Goal: Transaction & Acquisition: Purchase product/service

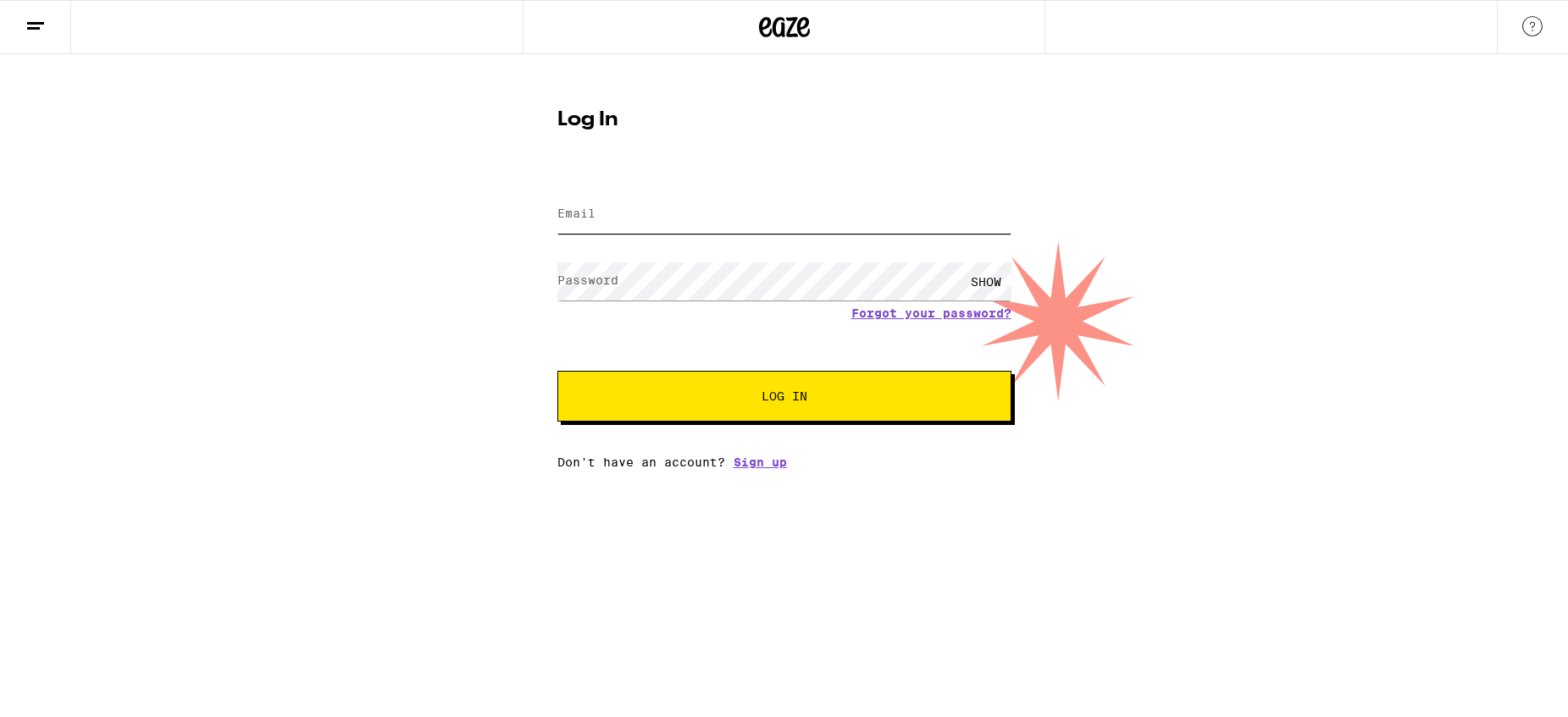
click at [601, 228] on input "Email" at bounding box center [784, 215] width 454 height 38
type input "rogelio.salgado84@yahoo.com"
click at [750, 402] on span "Log In" at bounding box center [784, 396] width 317 height 12
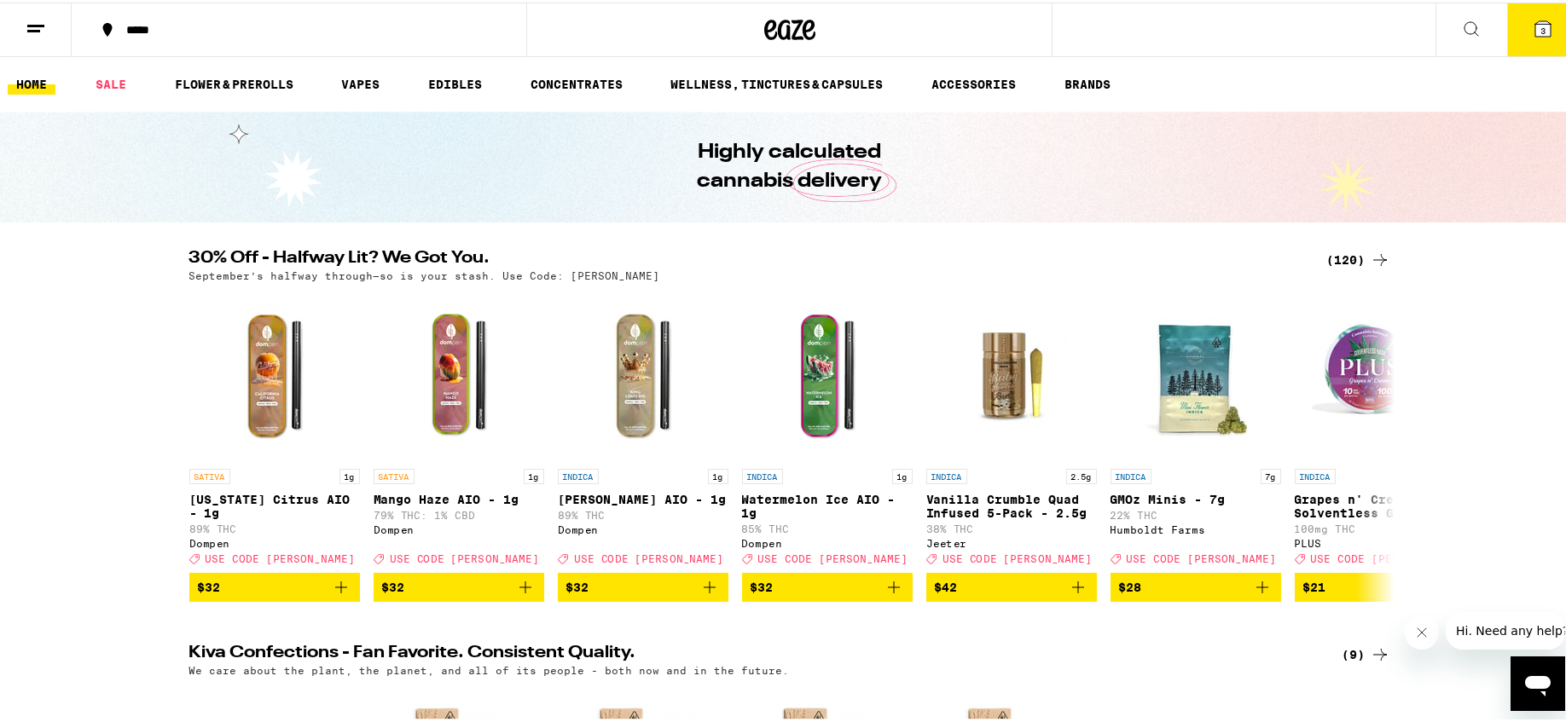
drag, startPoint x: 1571, startPoint y: 711, endPoint x: 999, endPoint y: 268, distance: 723.3
click at [999, 268] on div "September’s halfway through—so is your stash. Use Code: [PERSON_NAME]" at bounding box center [789, 273] width 1201 height 11
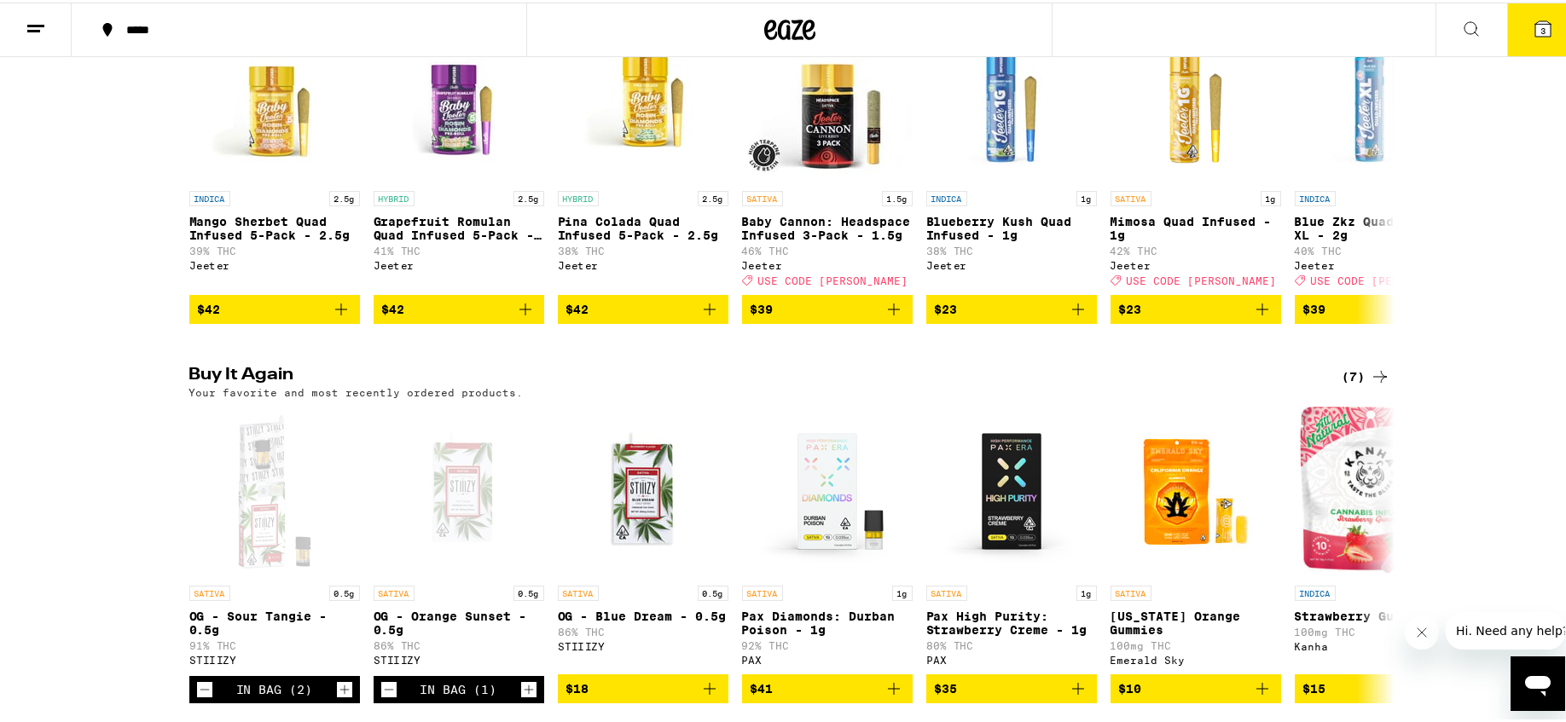
scroll to position [1182, 0]
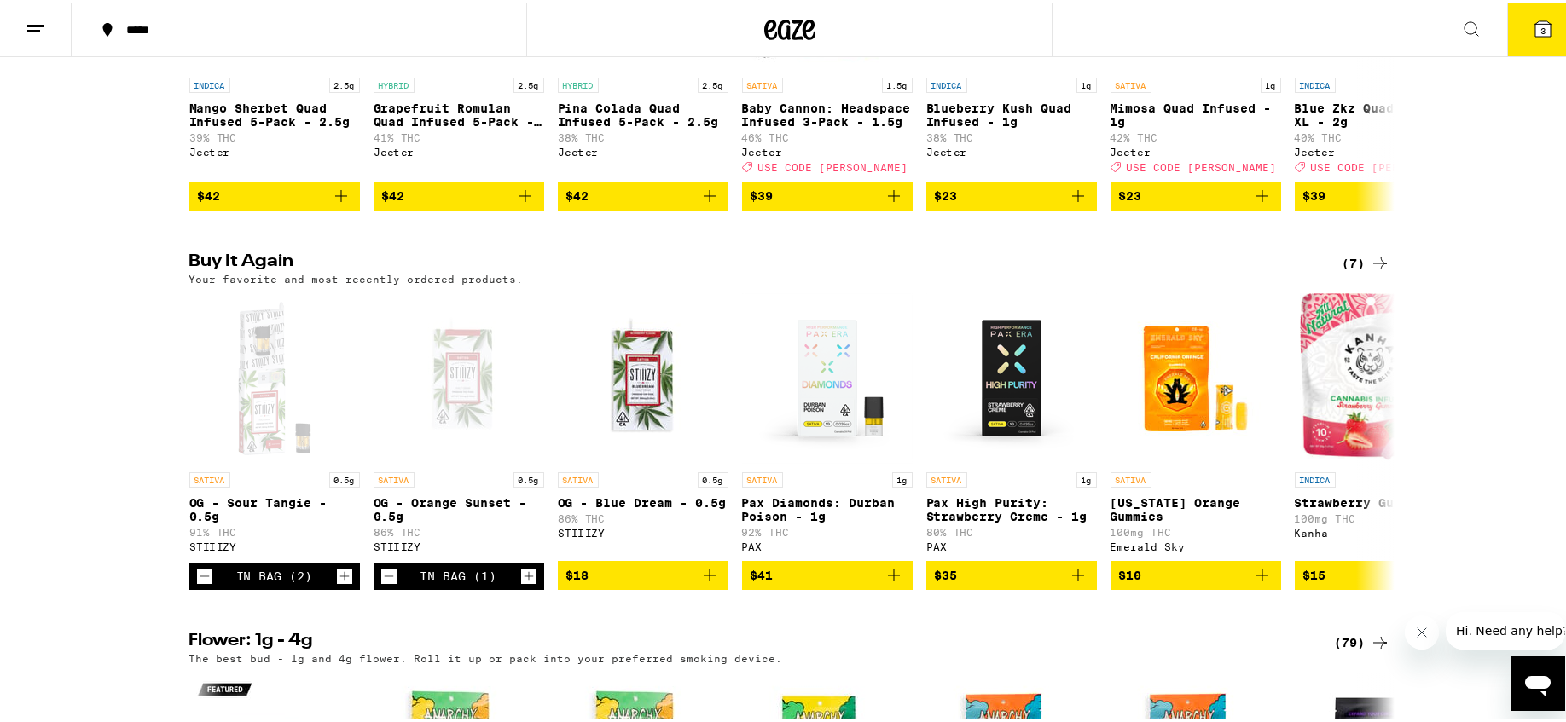
click at [1540, 29] on span "3" at bounding box center [1542, 28] width 5 height 10
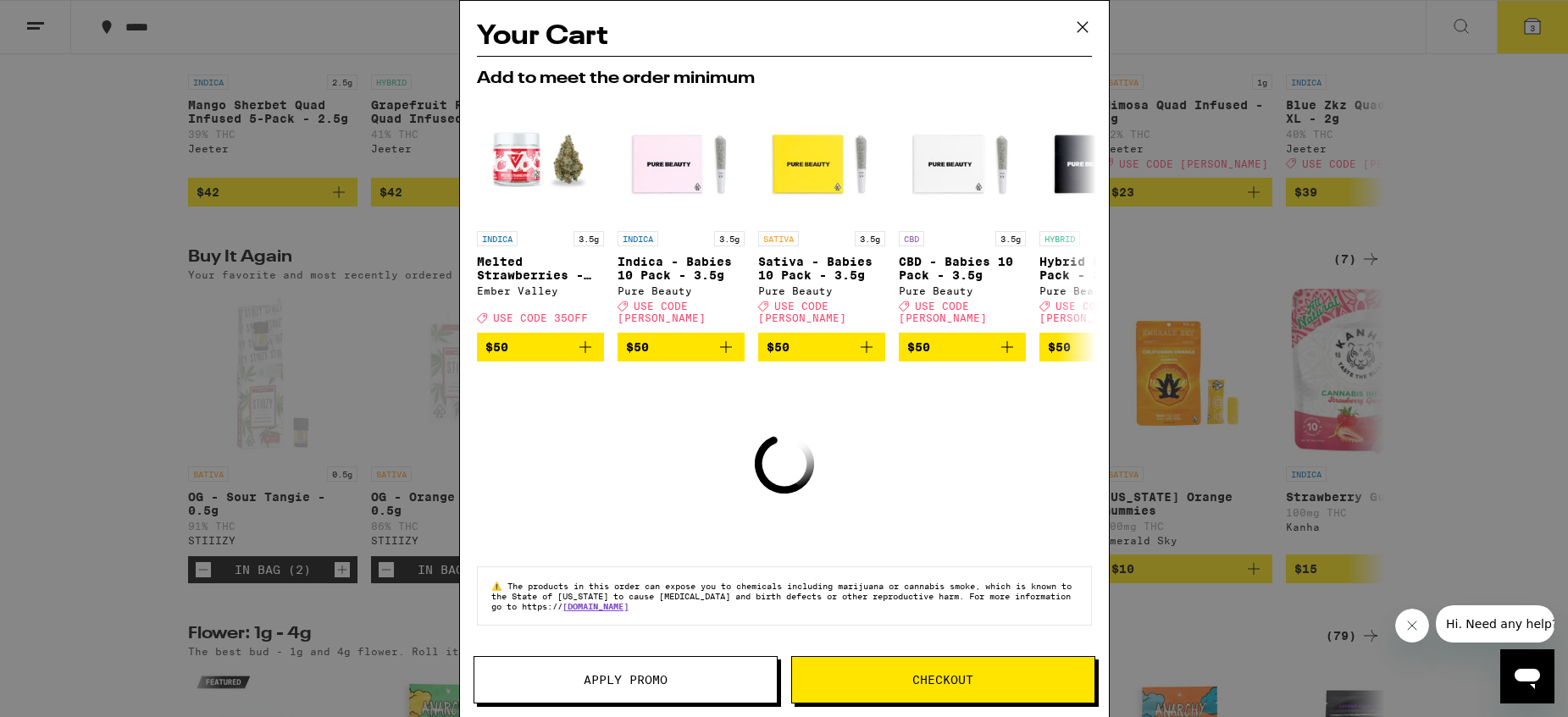
click at [1077, 24] on icon at bounding box center [1082, 27] width 26 height 26
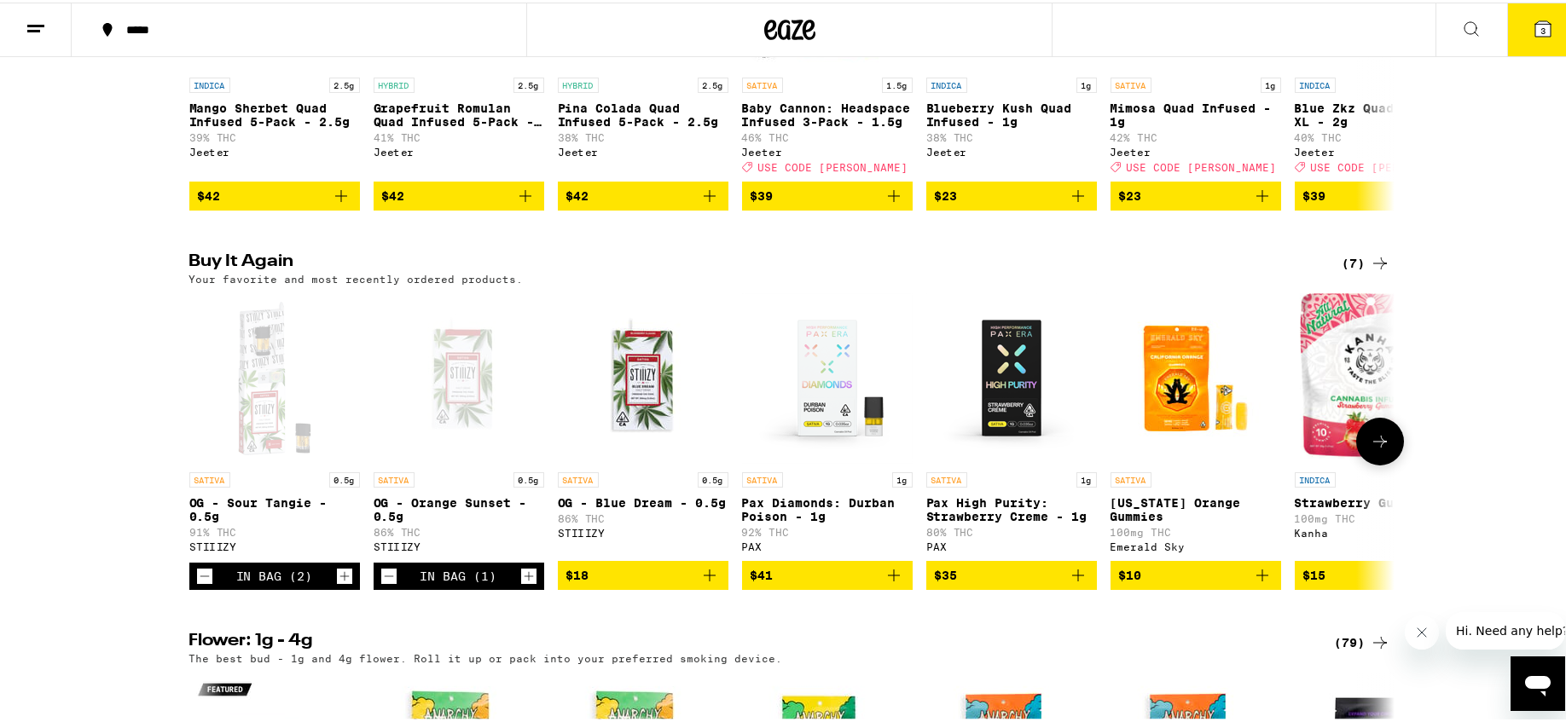
click at [384, 574] on icon "Decrement" at bounding box center [388, 574] width 9 height 0
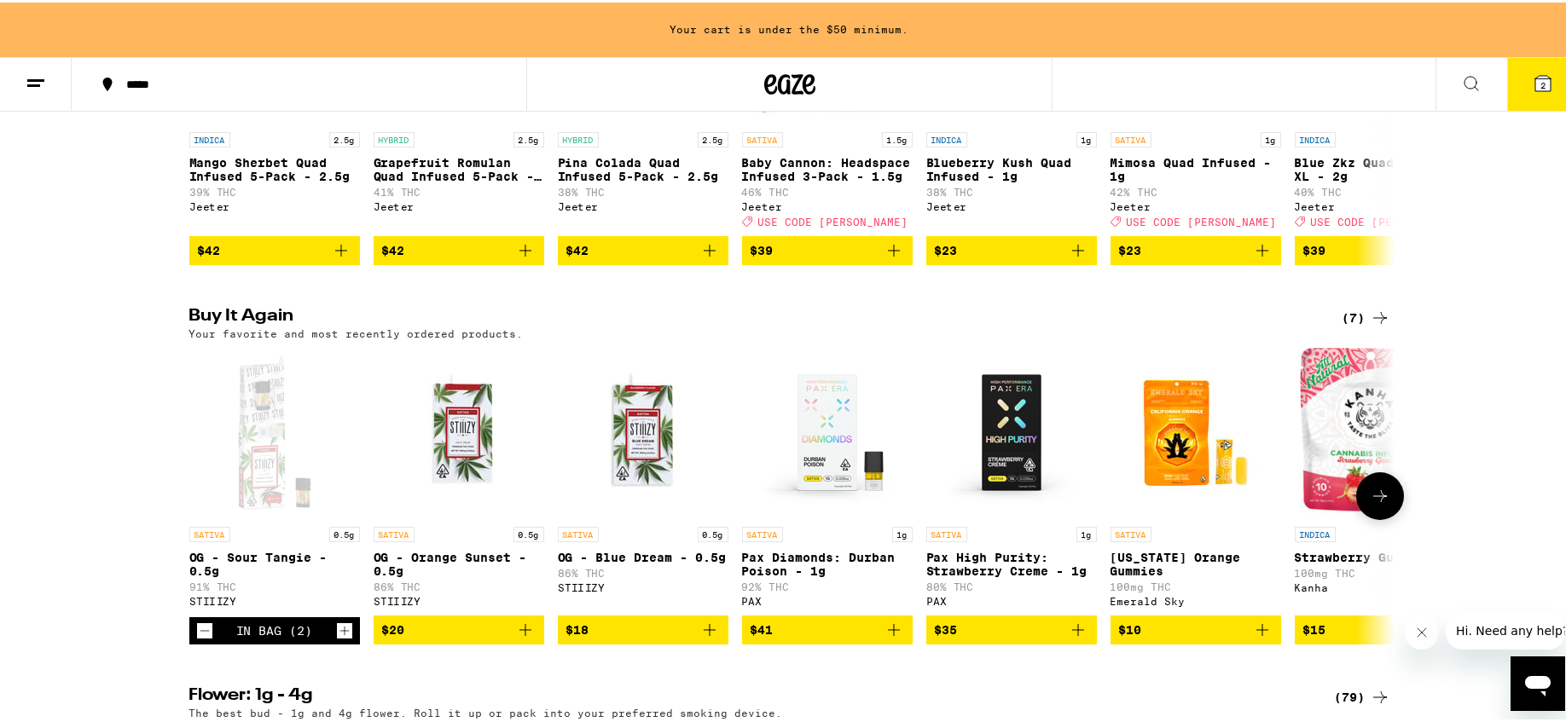
scroll to position [1237, 0]
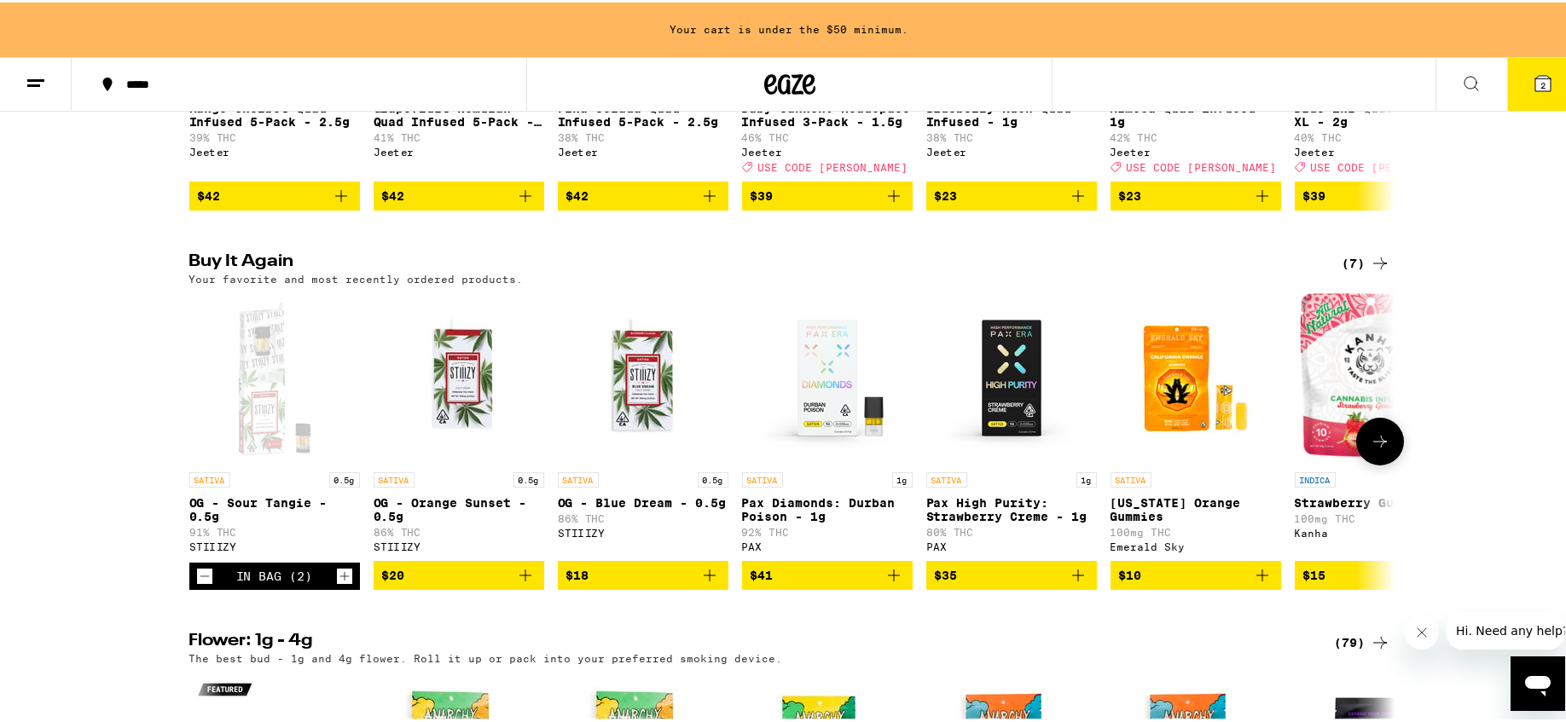
click at [197, 584] on icon "Decrement" at bounding box center [204, 574] width 15 height 20
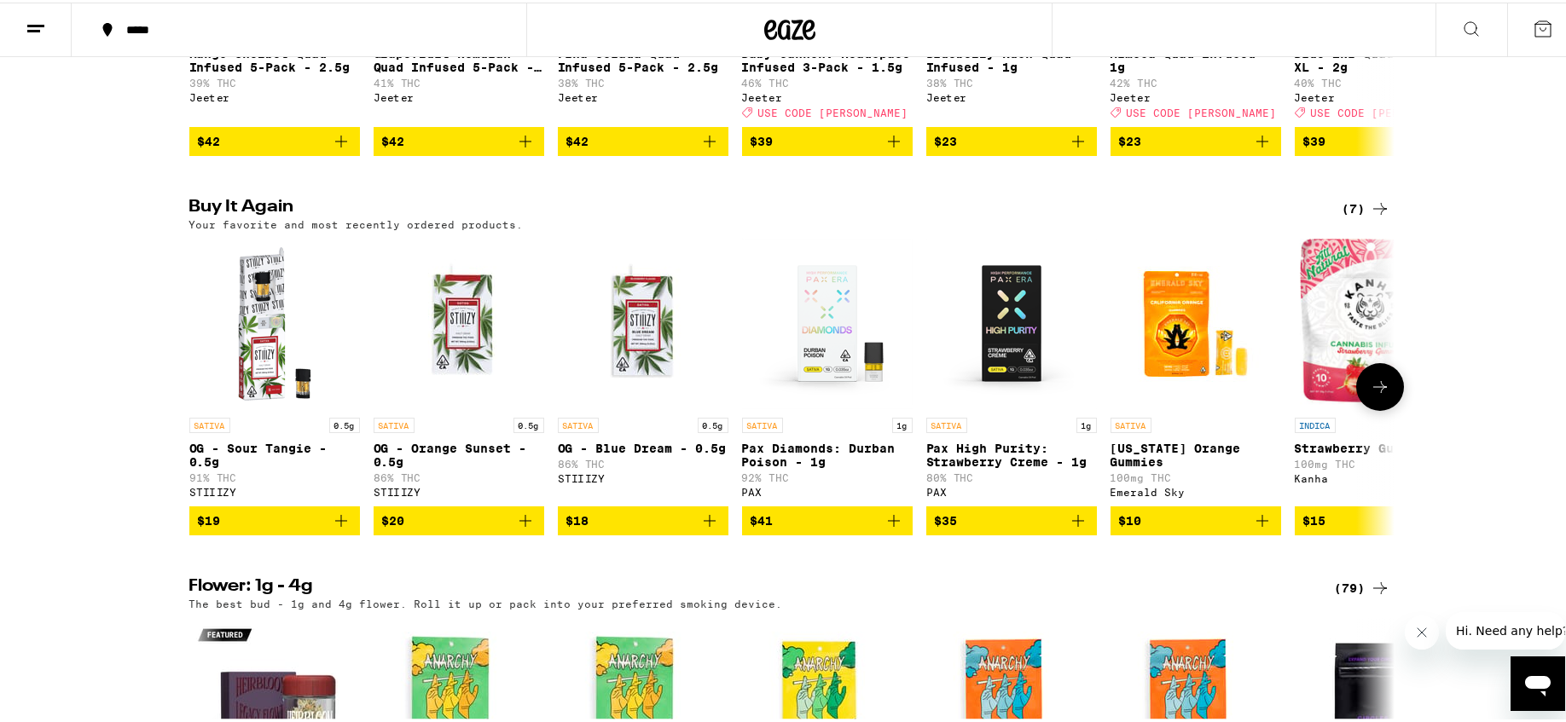
scroll to position [1182, 0]
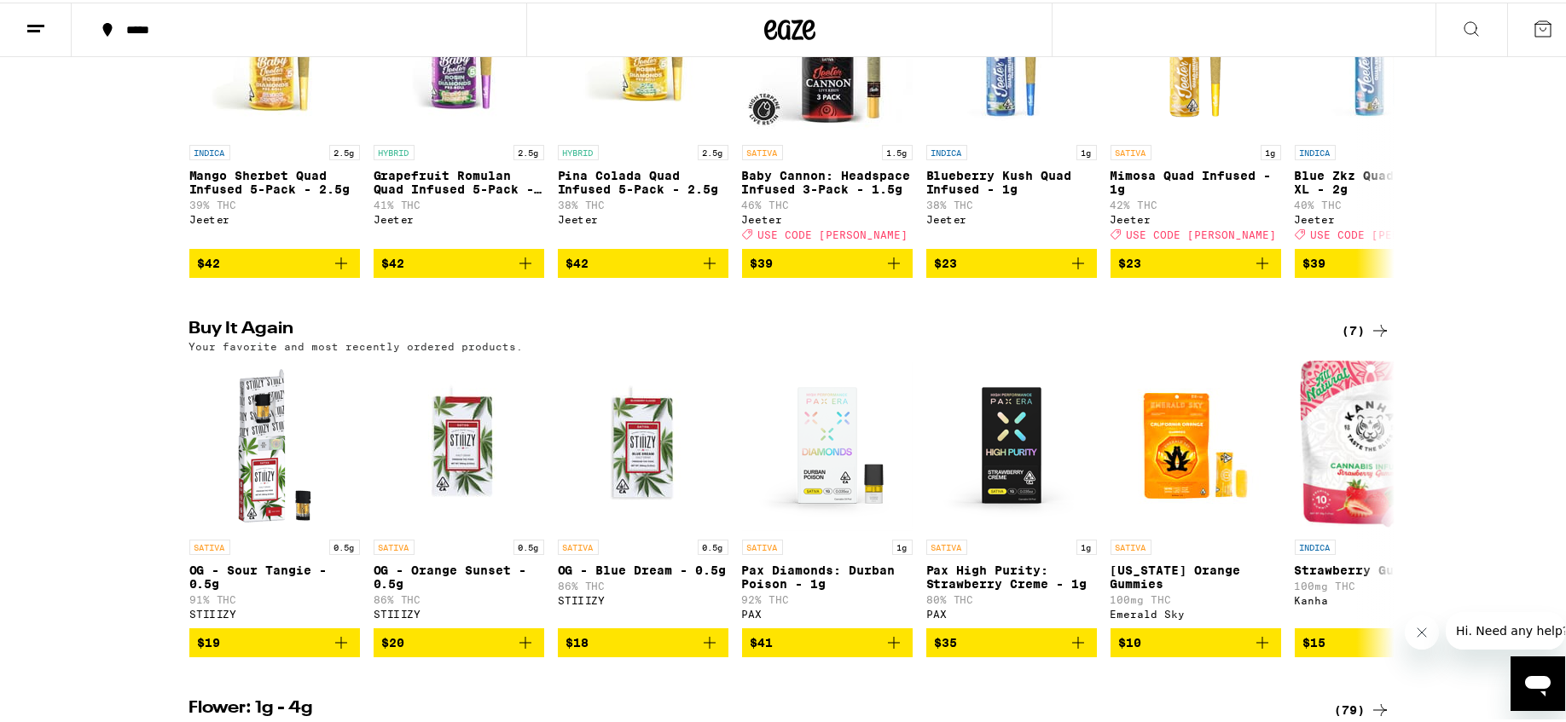
scroll to position [1228, 0]
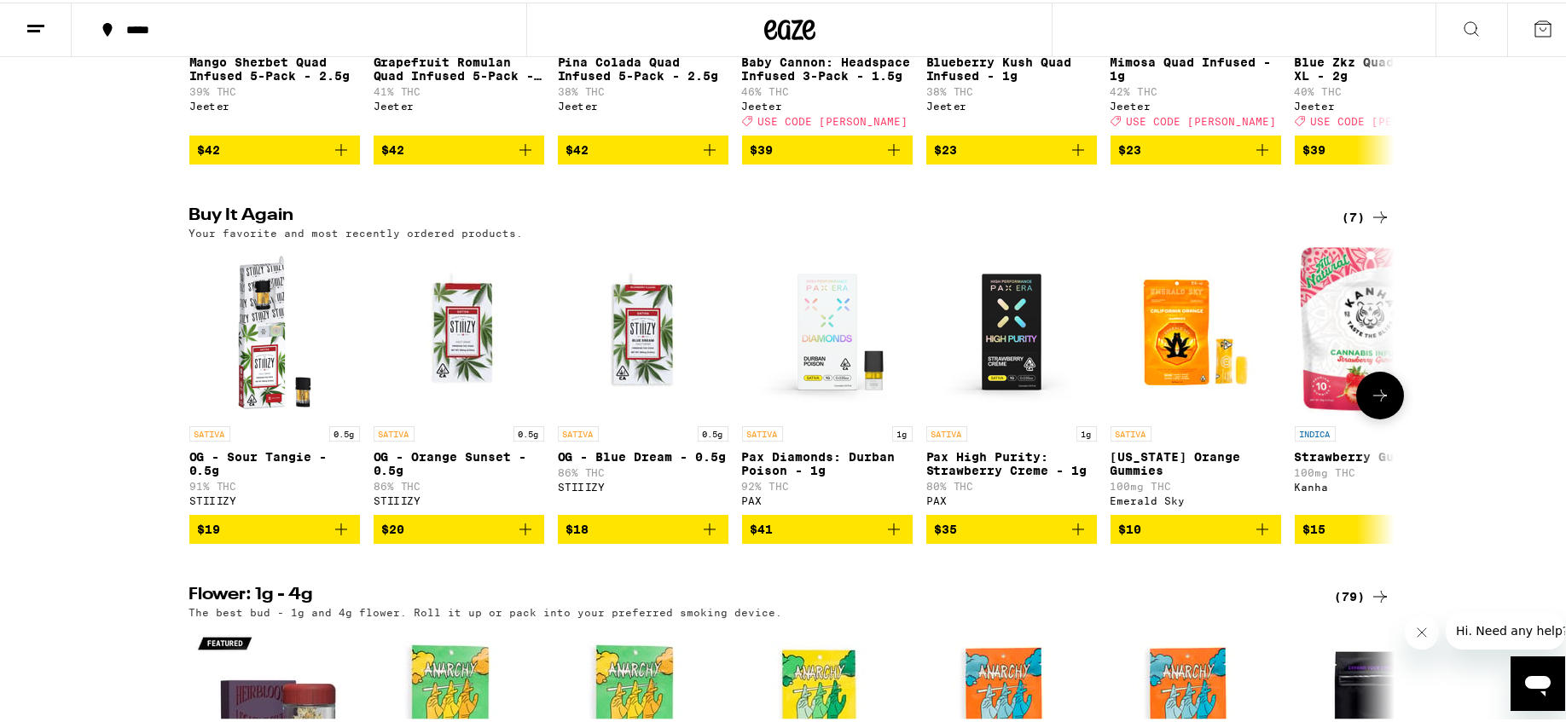
click at [518, 537] on icon "Add to bag" at bounding box center [525, 527] width 20 height 20
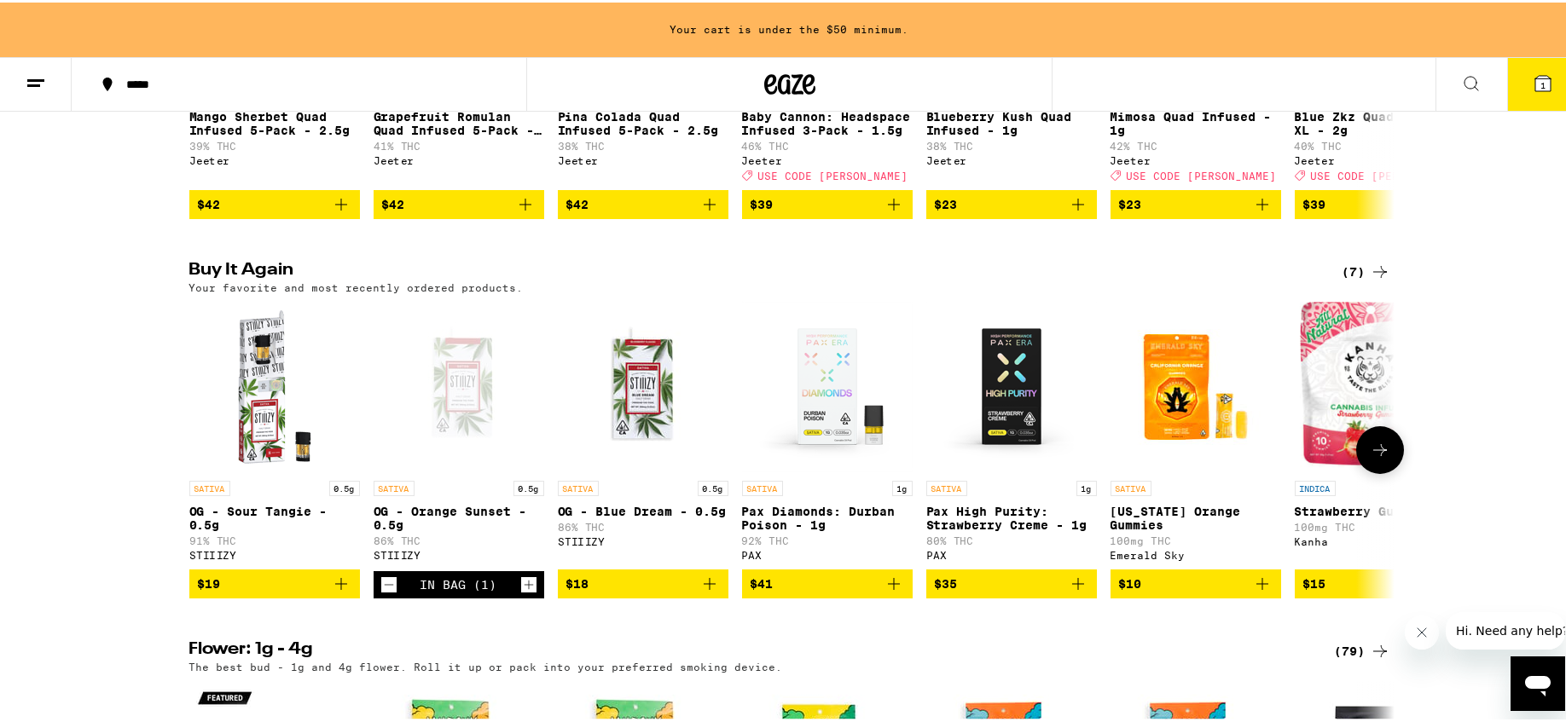
scroll to position [1283, 0]
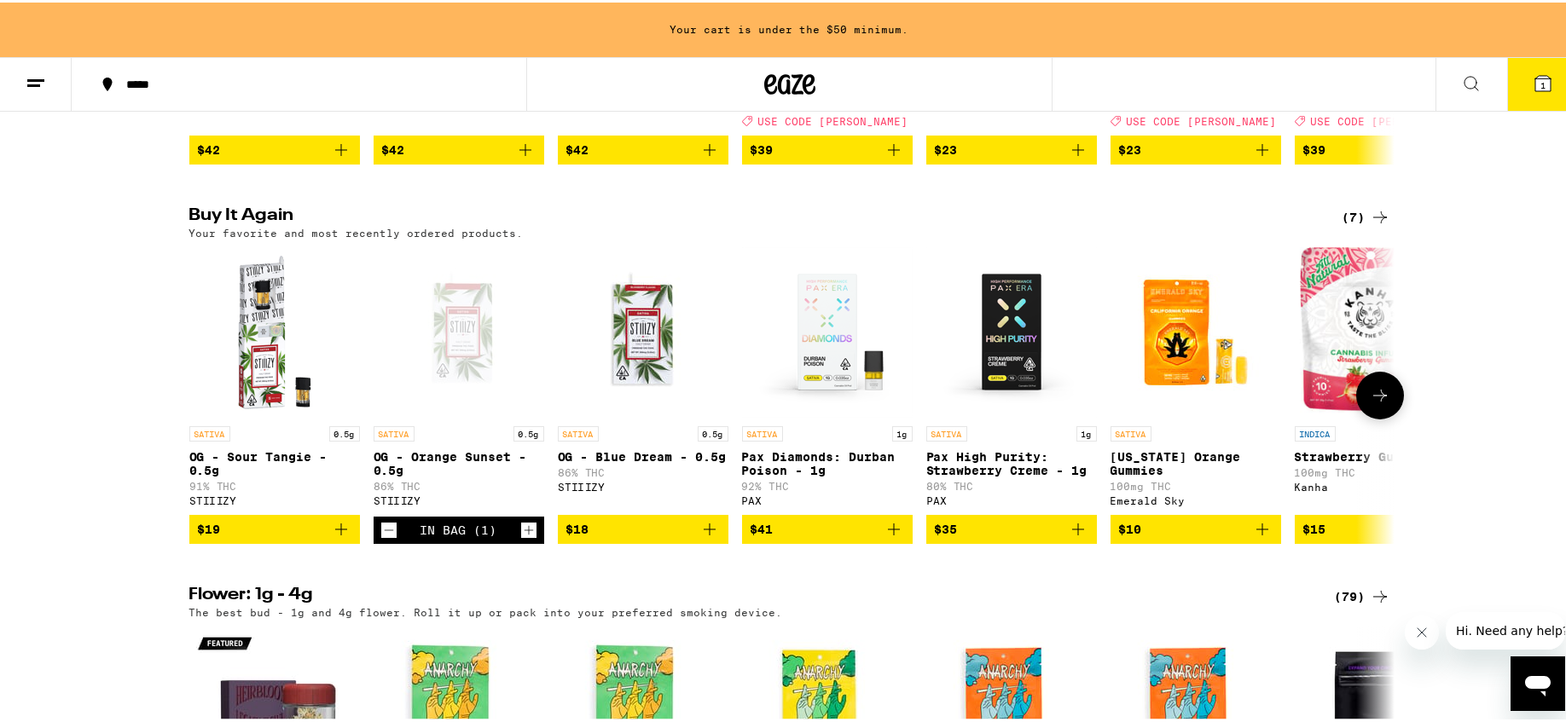
click at [521, 538] on icon "Increment" at bounding box center [528, 528] width 15 height 20
click at [333, 537] on icon "Add to bag" at bounding box center [341, 527] width 20 height 20
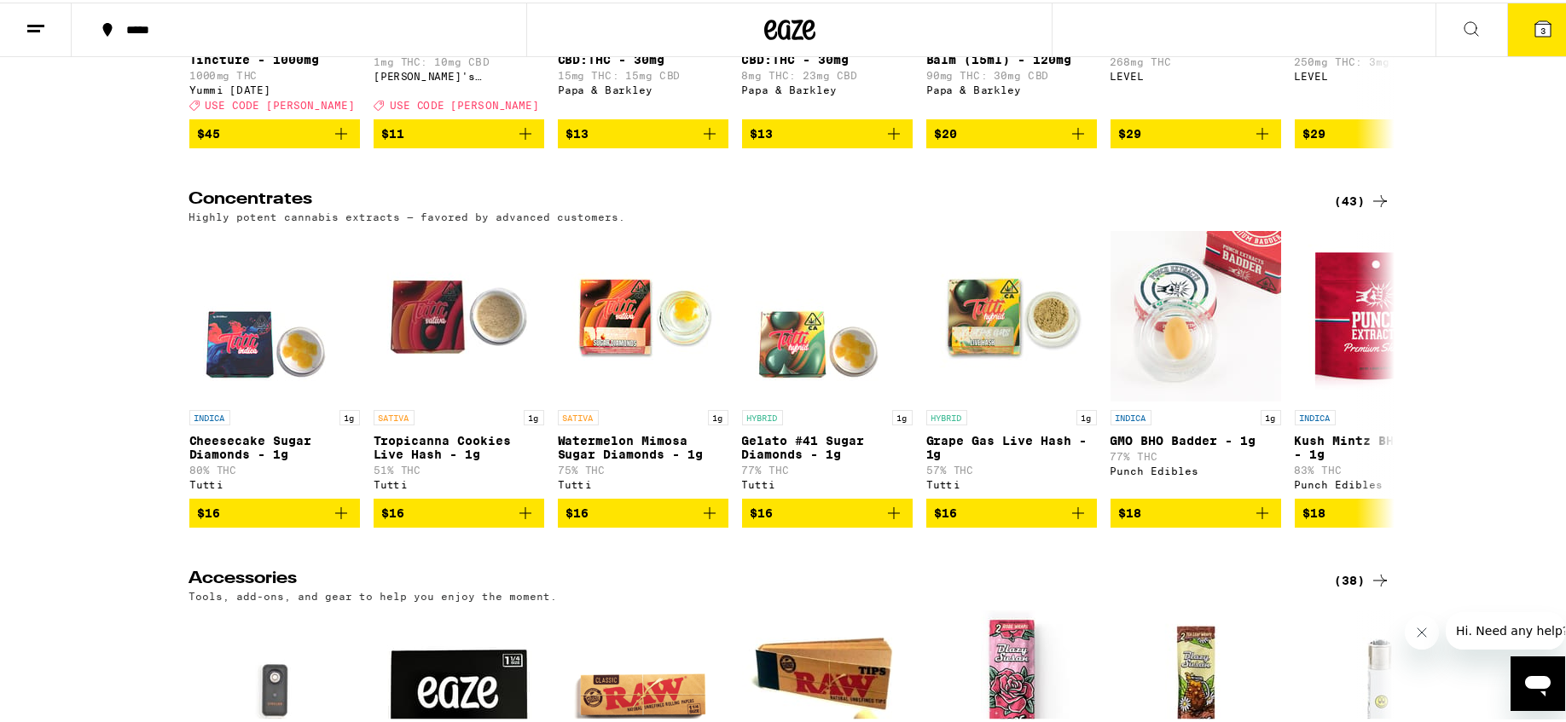
scroll to position [6891, 0]
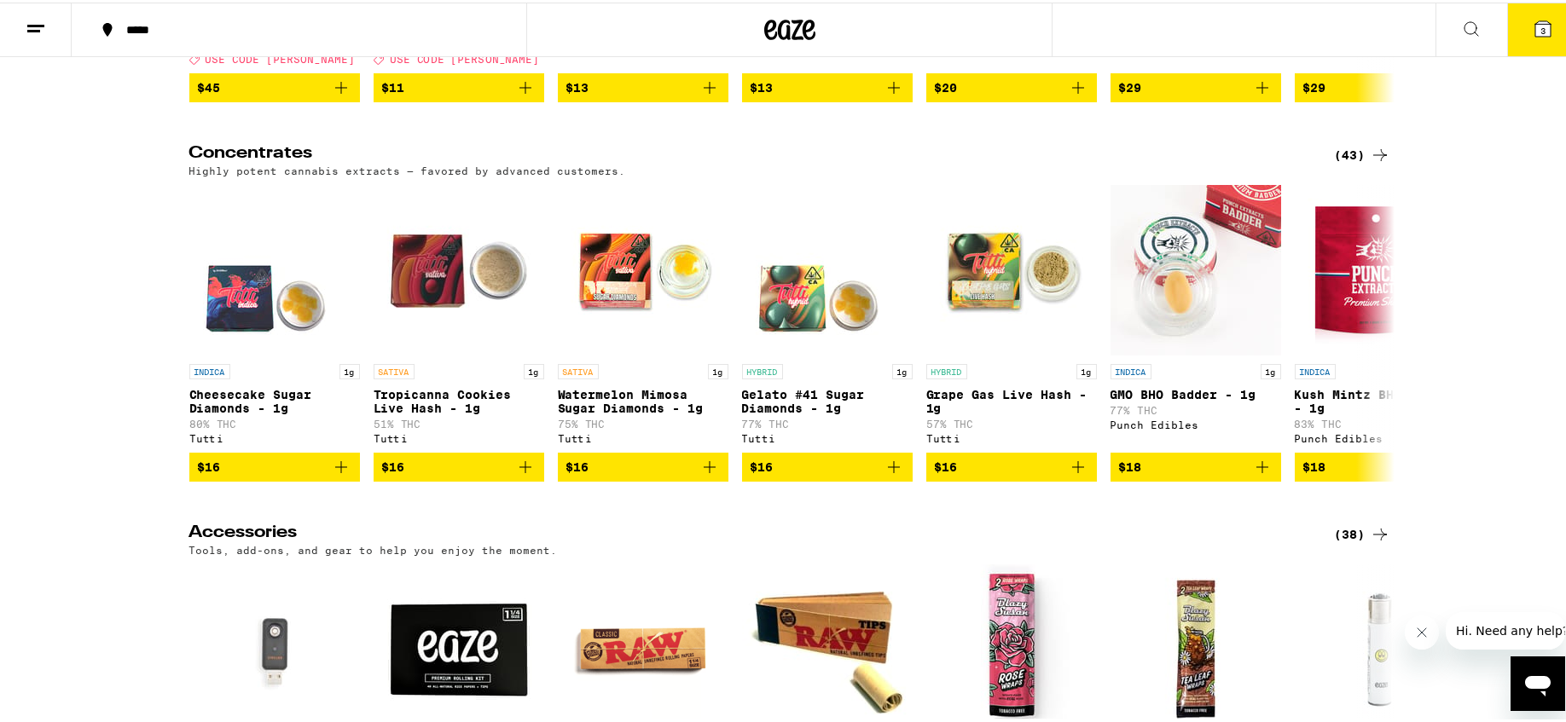
click at [1540, 27] on span "3" at bounding box center [1542, 28] width 5 height 10
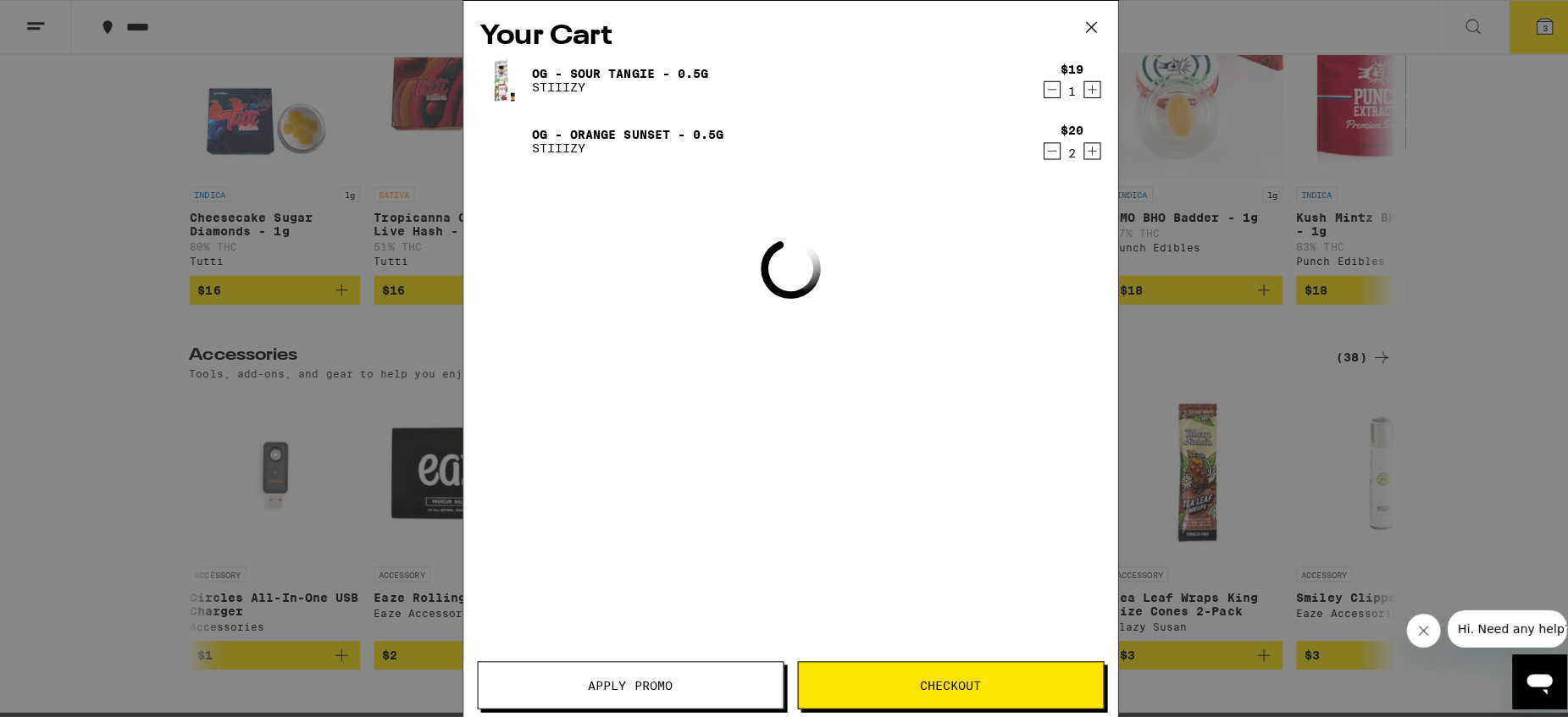
scroll to position [6669, 0]
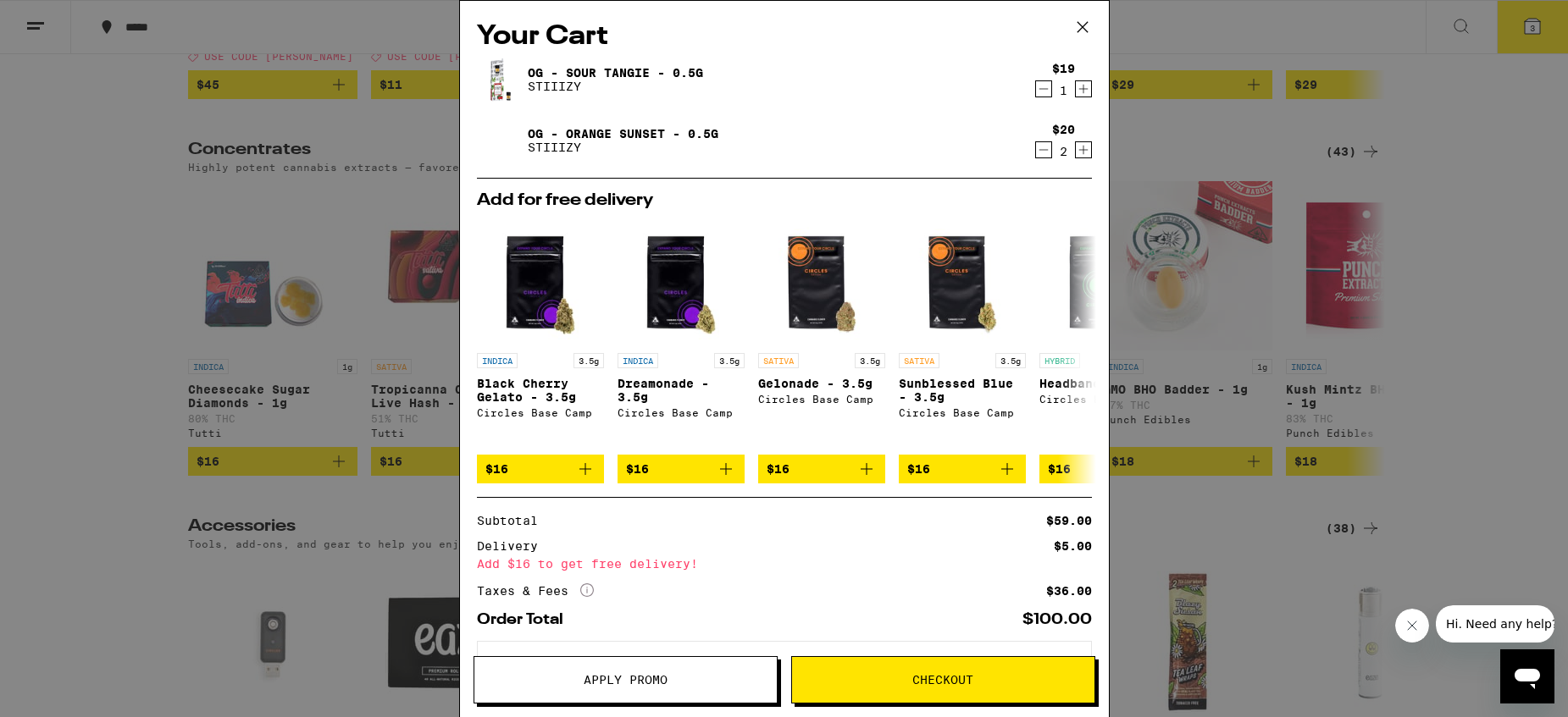
click at [949, 686] on span "Checkout" at bounding box center [941, 680] width 61 height 12
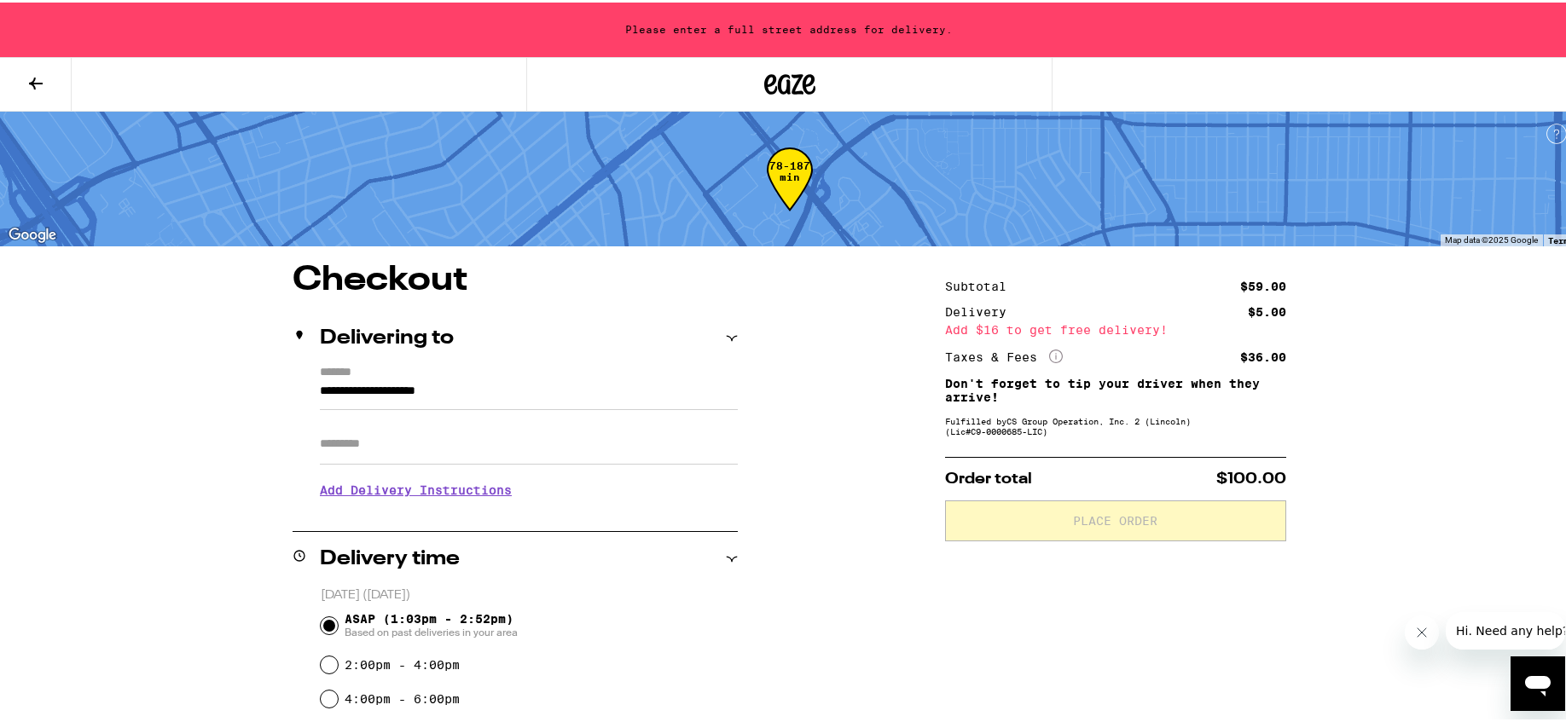
click at [502, 391] on input "**********" at bounding box center [529, 393] width 418 height 29
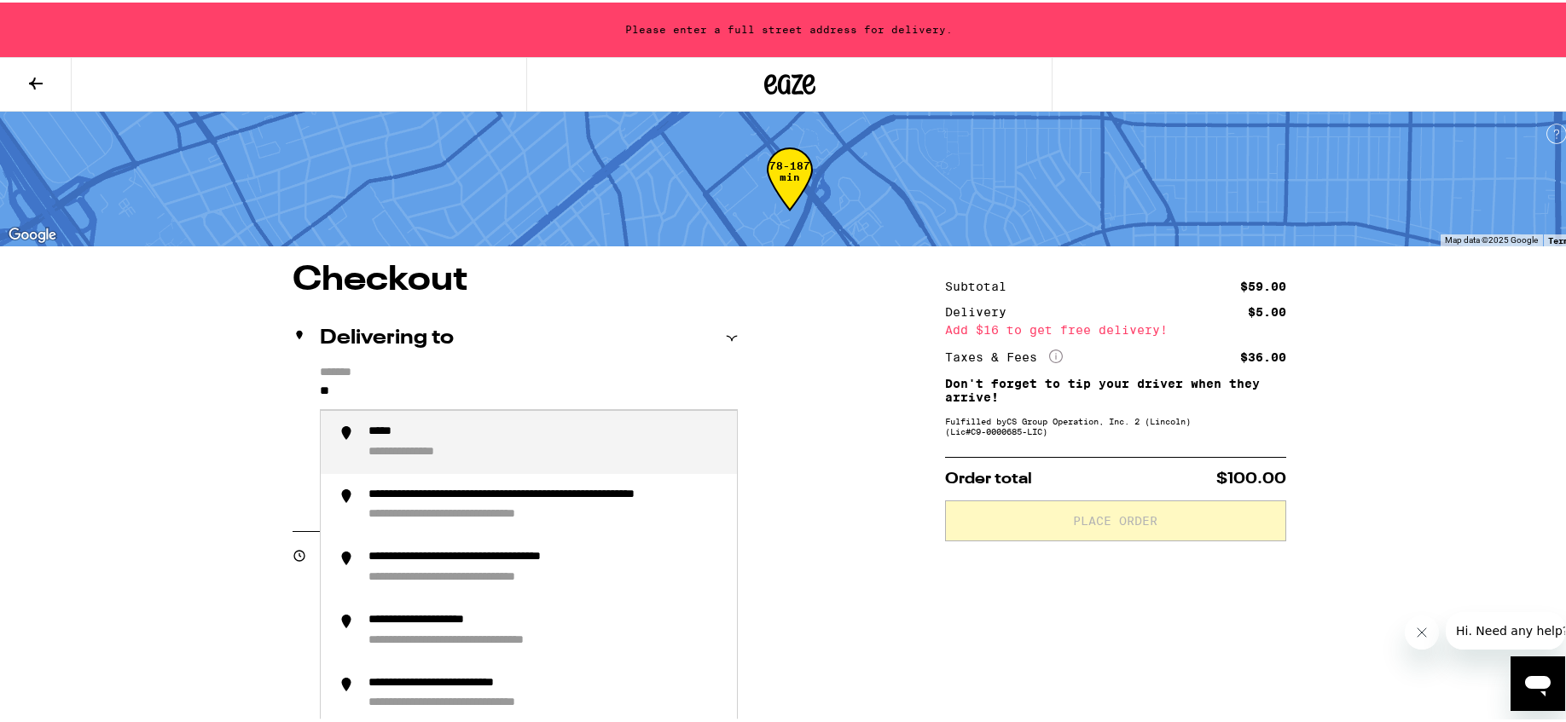
type input "*"
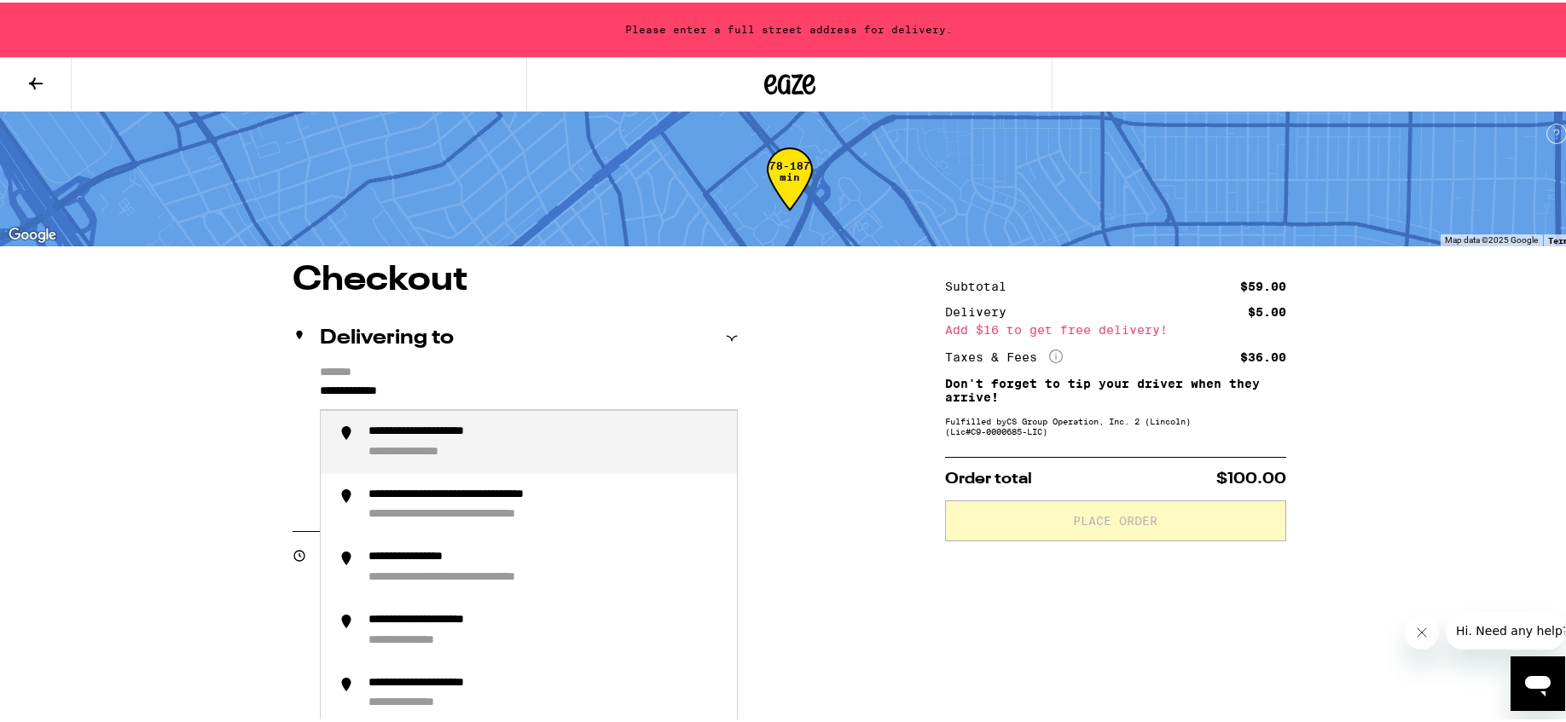
click at [492, 435] on div "**********" at bounding box center [453, 429] width 170 height 15
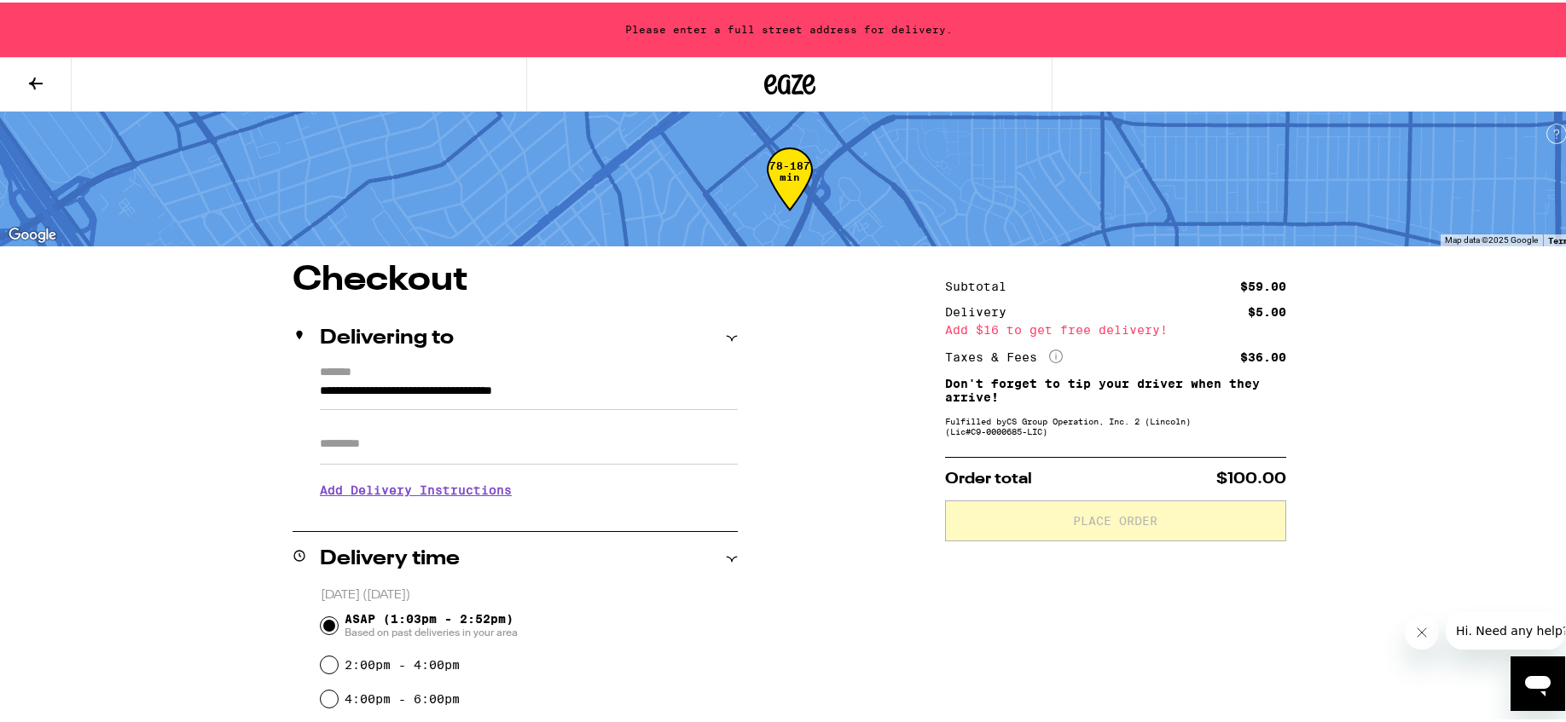
type input "**********"
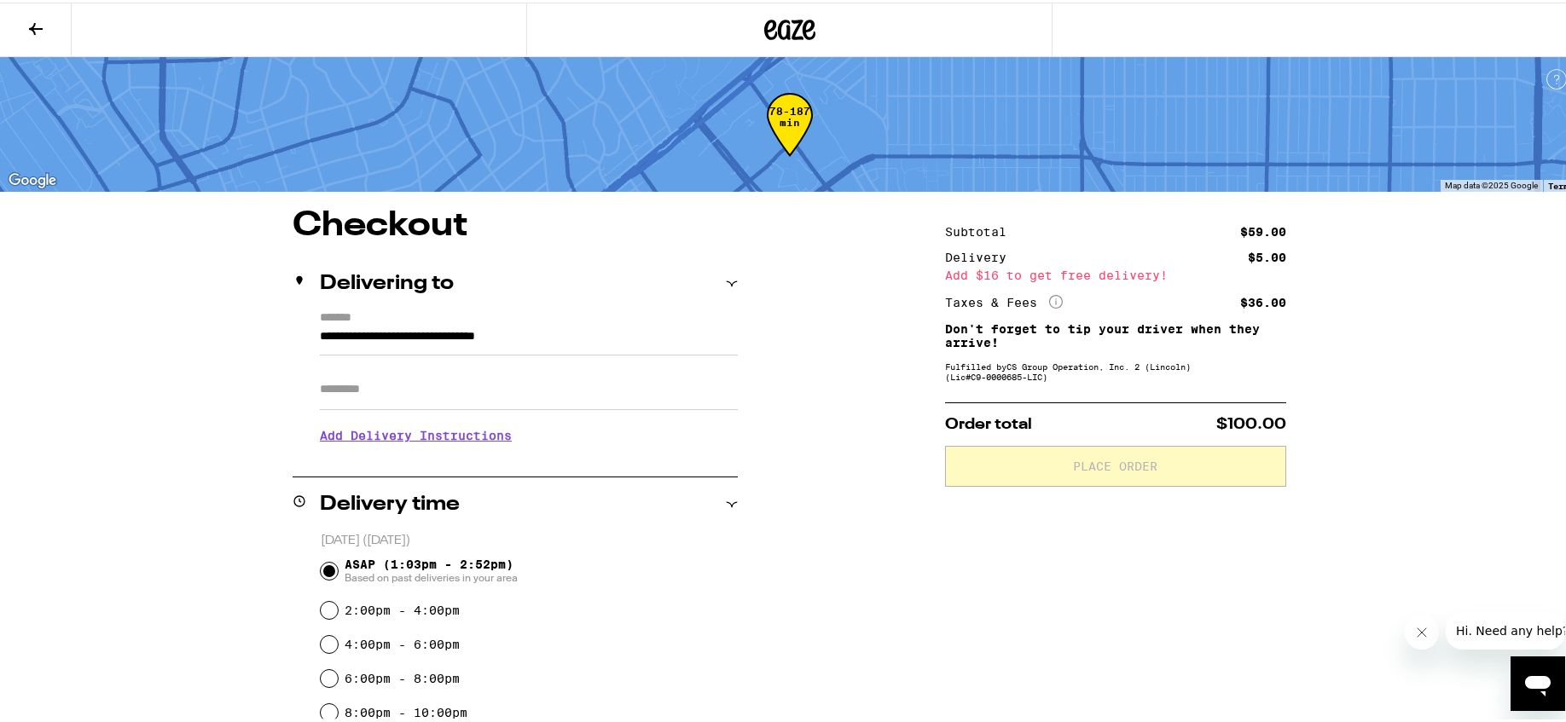
click at [429, 440] on h3 "Add Delivery Instructions" at bounding box center [529, 433] width 418 height 39
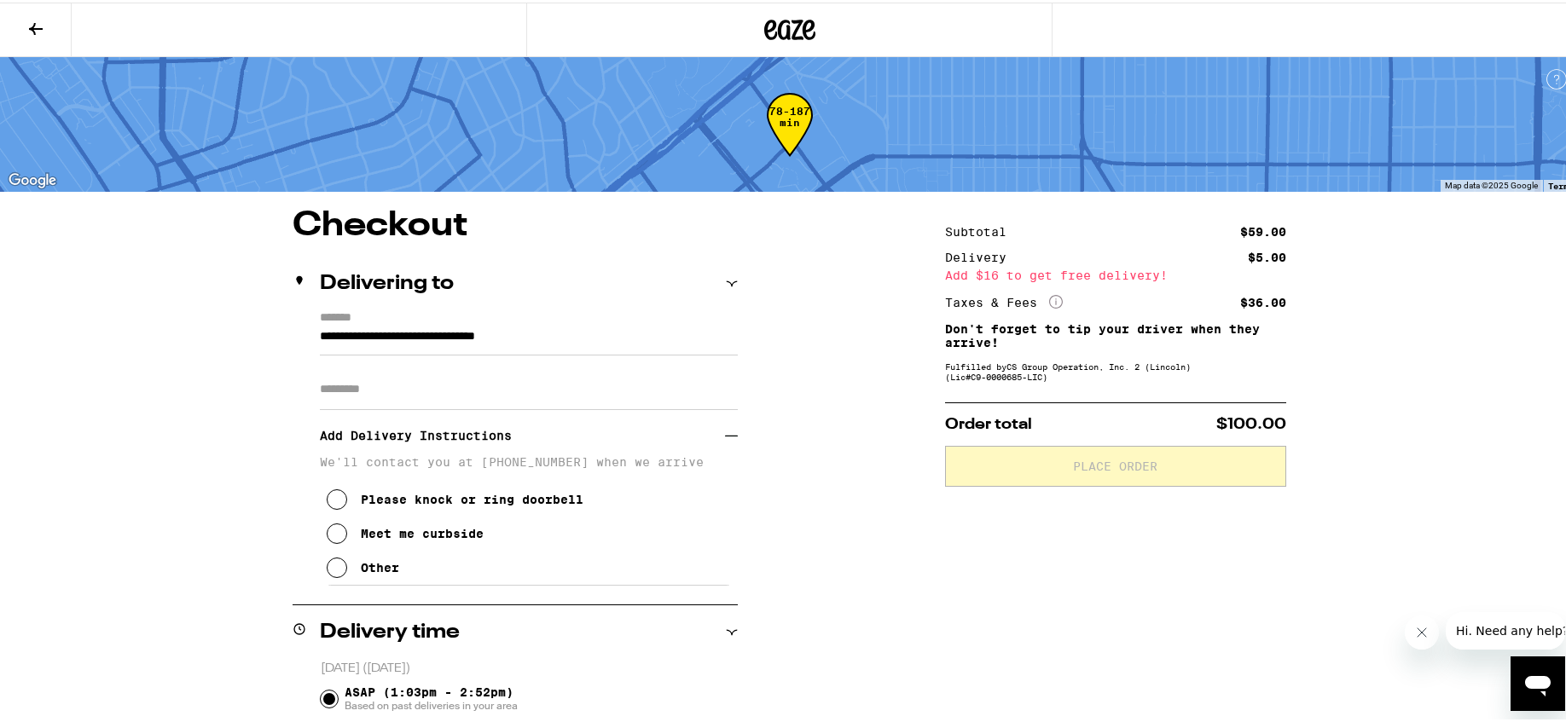
click at [331, 536] on icon at bounding box center [337, 531] width 20 height 20
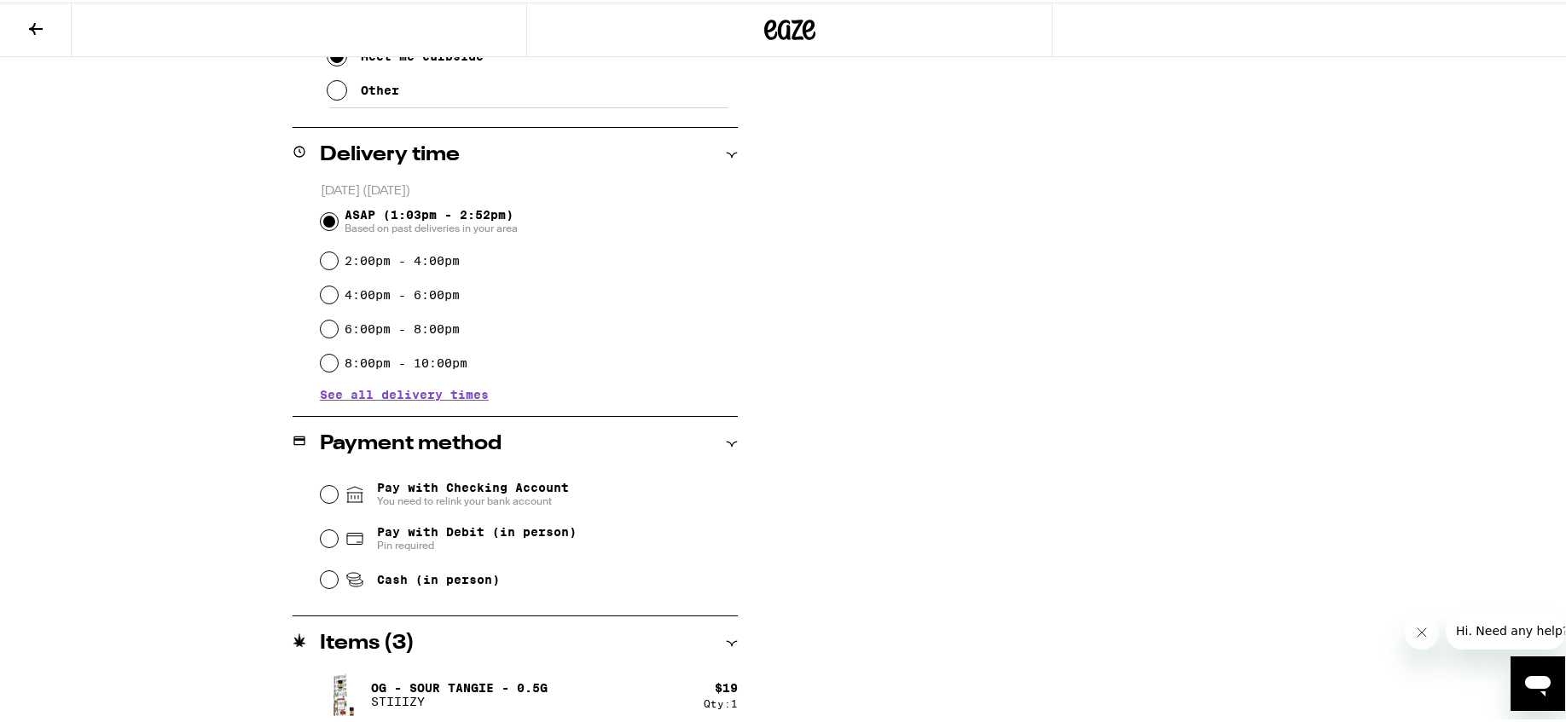
scroll to position [512, 0]
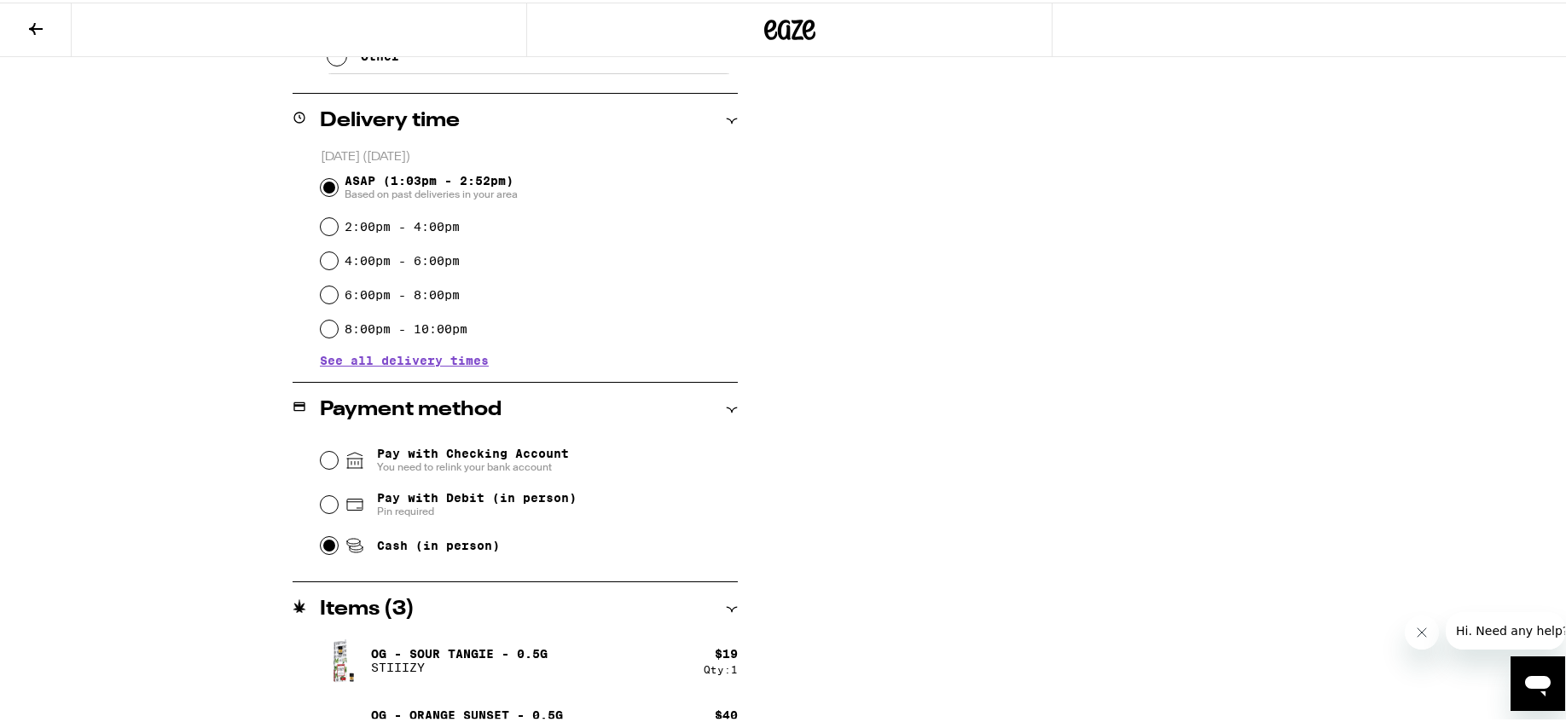
click at [322, 546] on input "Cash (in person)" at bounding box center [329, 543] width 17 height 17
radio input "true"
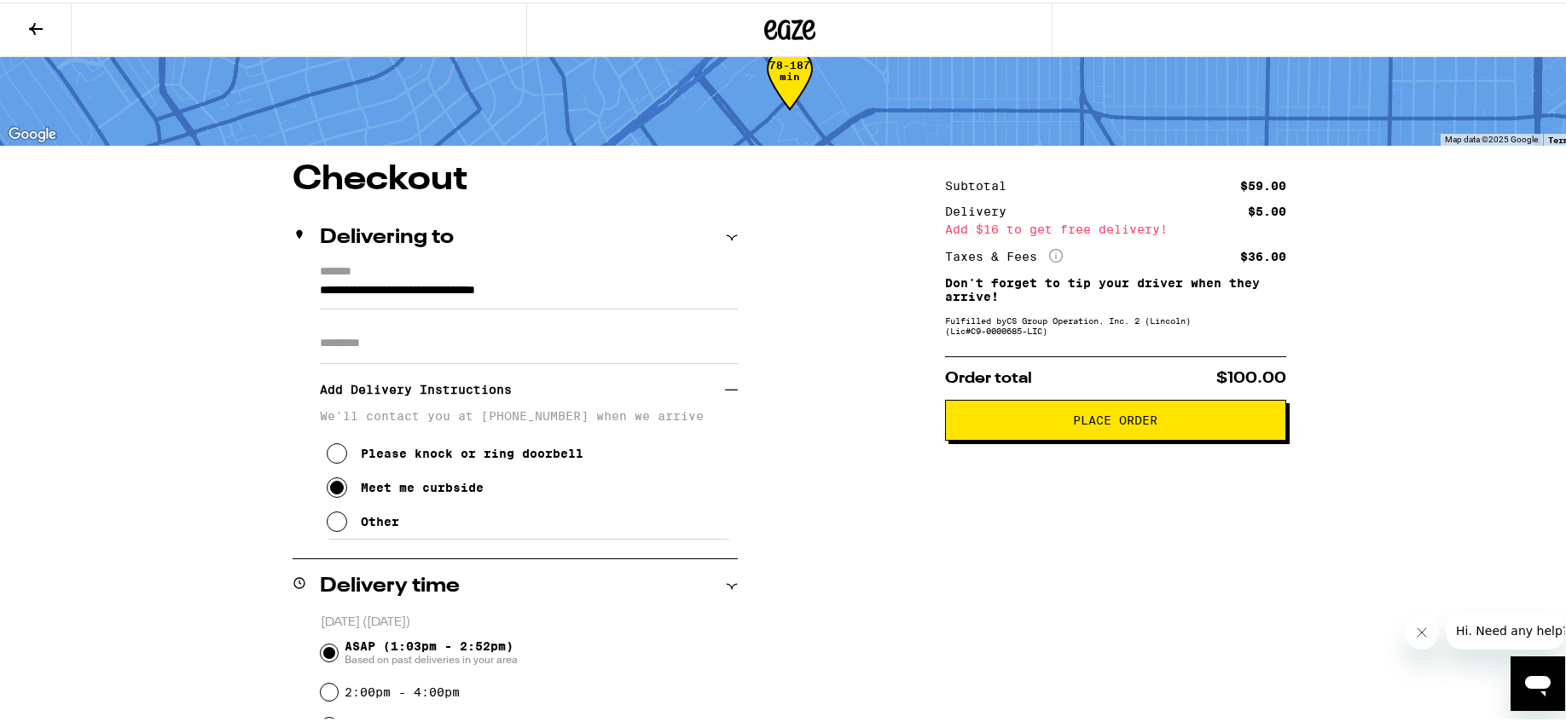
scroll to position [0, 0]
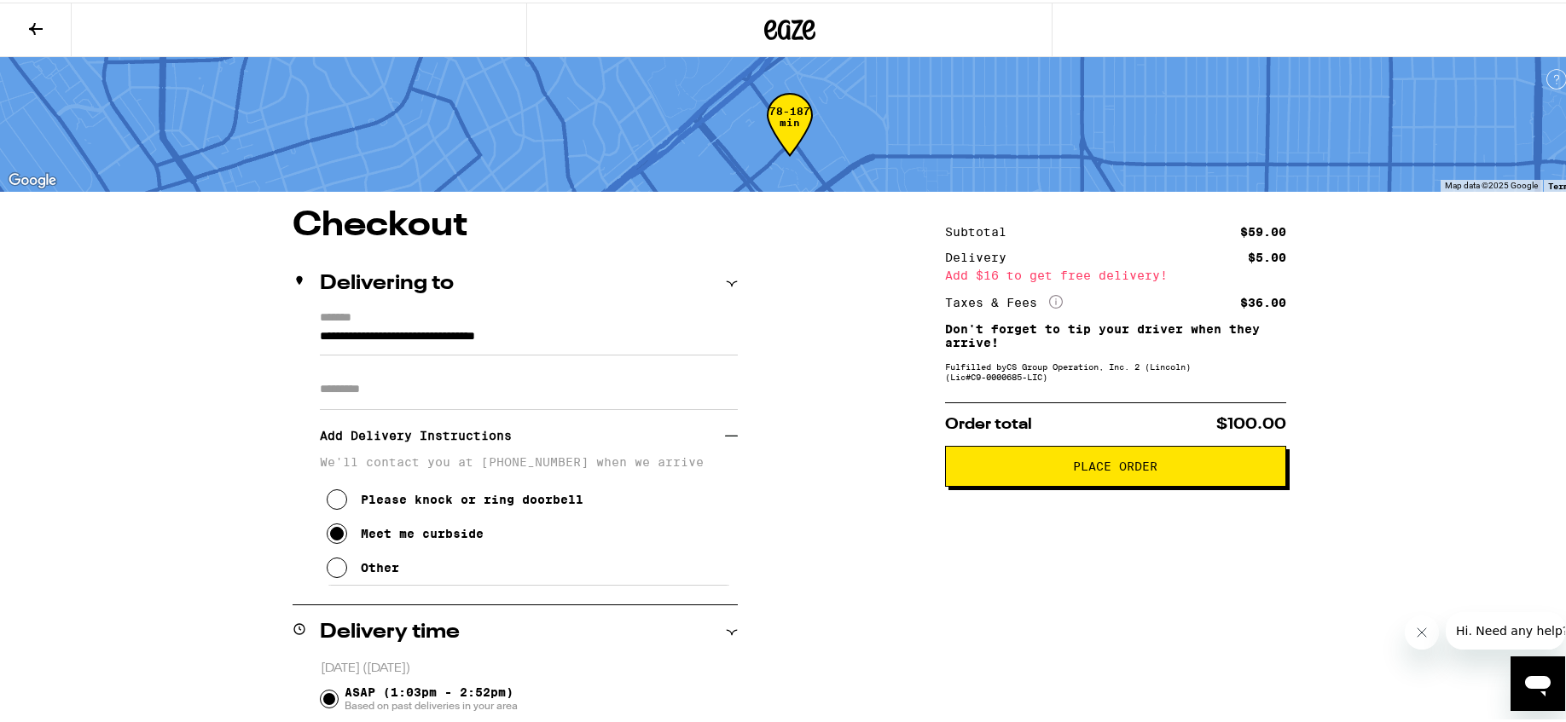
click at [1123, 466] on span "Place Order" at bounding box center [1116, 464] width 84 height 12
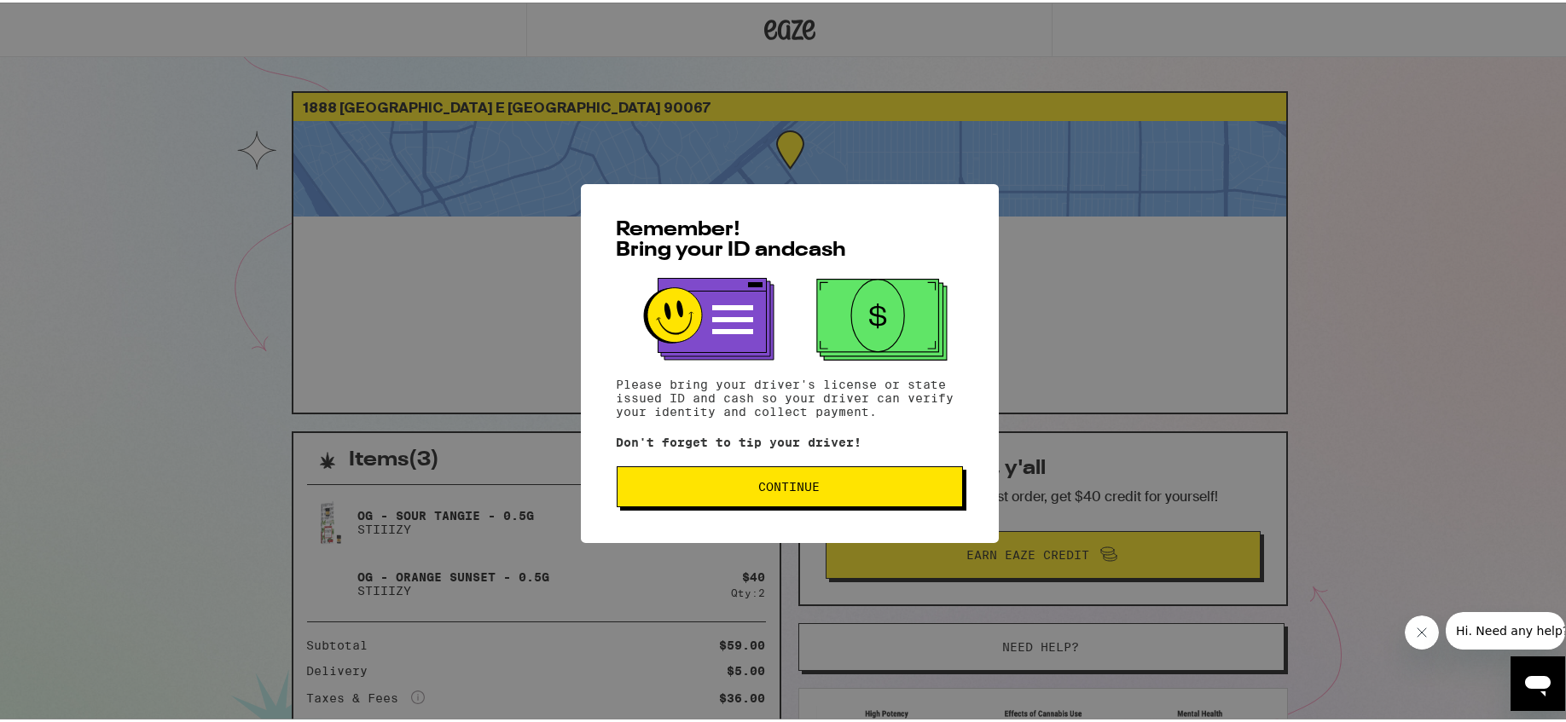
click at [774, 490] on span "Continue" at bounding box center [789, 484] width 61 height 12
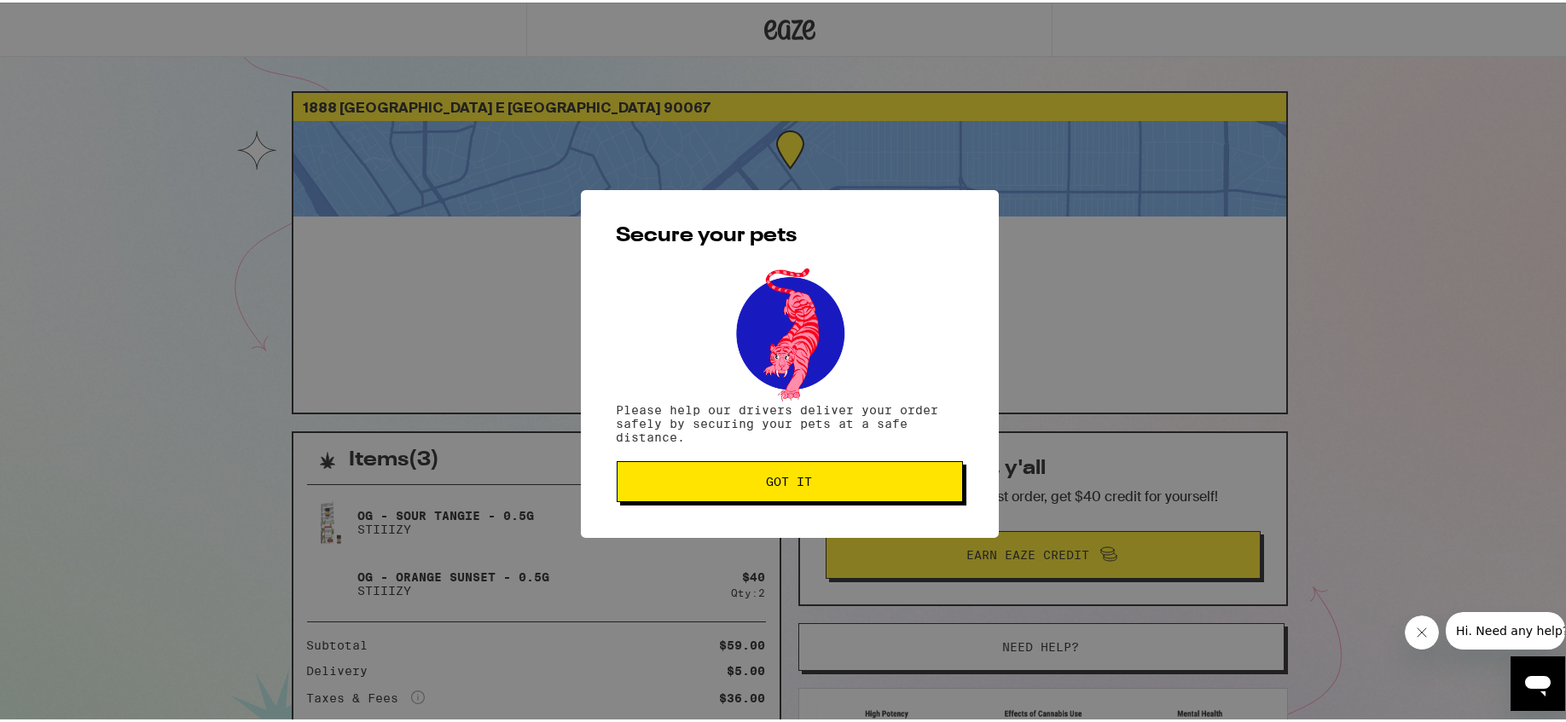
click at [774, 492] on button "Got it" at bounding box center [790, 479] width 346 height 41
